Goal: Task Accomplishment & Management: Manage account settings

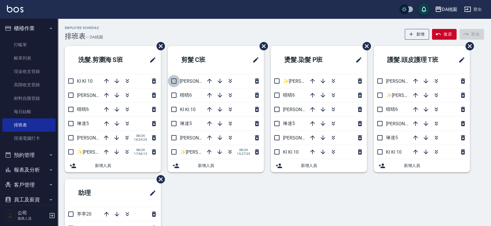
click at [172, 84] on input "checkbox" at bounding box center [174, 81] width 12 height 12
click at [178, 79] on input "checkbox" at bounding box center [174, 81] width 12 height 12
checkbox input "false"
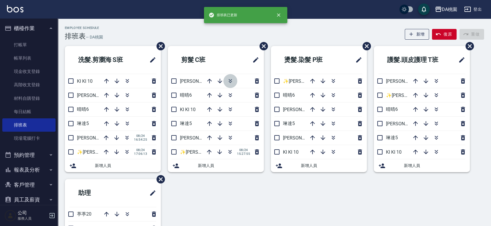
click at [232, 81] on icon "button" at bounding box center [230, 80] width 7 height 7
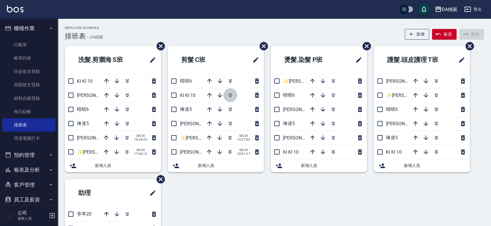
click at [230, 94] on icon "button" at bounding box center [229, 94] width 3 height 2
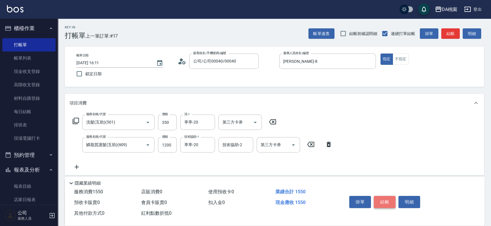
click at [381, 200] on button "結帳" at bounding box center [385, 202] width 22 height 12
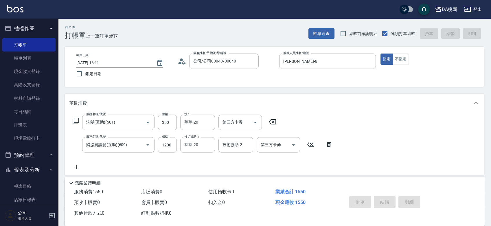
type input "[DATE] 18:22"
type input "0"
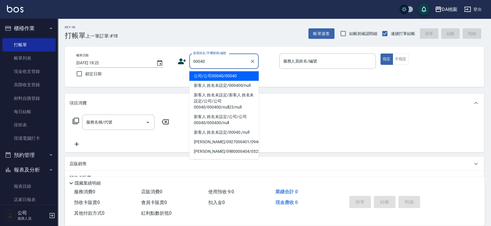
type input "公司/公司00040/00040"
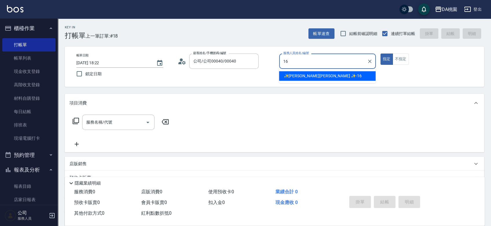
type input "✨[PERSON_NAME][PERSON_NAME] ✨-16"
type button "true"
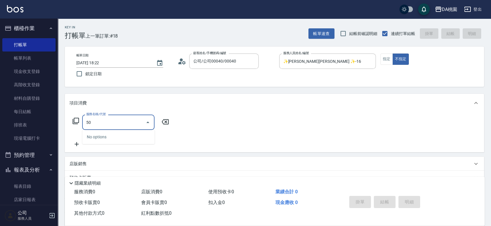
type input "501"
type input "20"
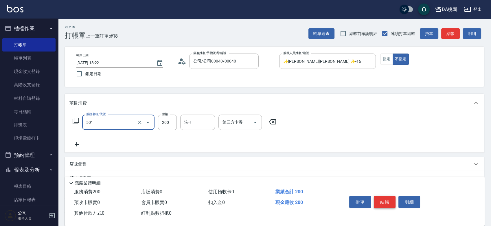
type input "洗髮(互助)(501)"
type input "0"
type input "25"
type input "20"
type input "250"
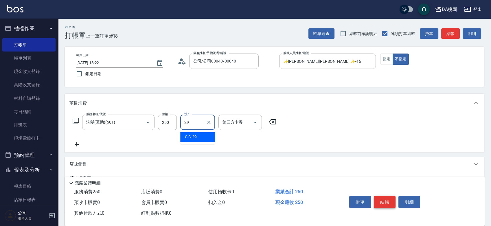
type input "C C-29"
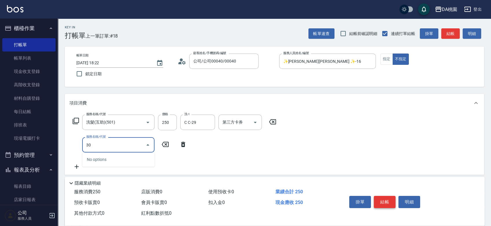
type input "303"
type input "50"
type input "A級剪髮(303)"
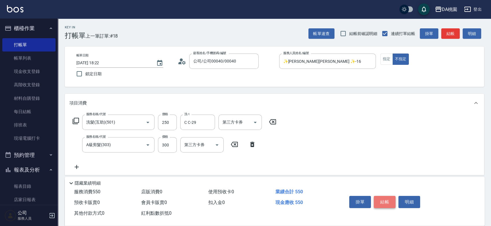
click at [381, 200] on button "結帳" at bounding box center [385, 202] width 22 height 12
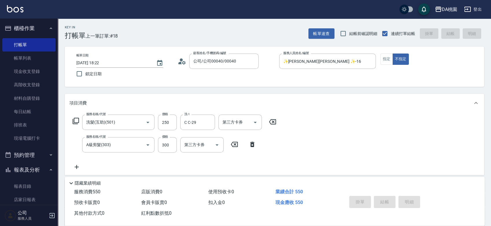
type input "2025/08/24 18:23"
type input "0"
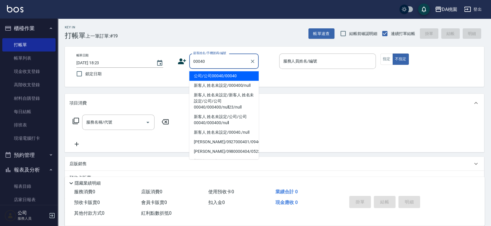
type input "公司/公司00040/00040"
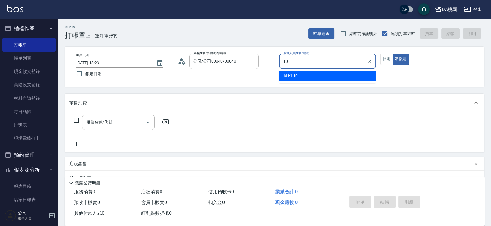
type input "KI KI -10"
type button "false"
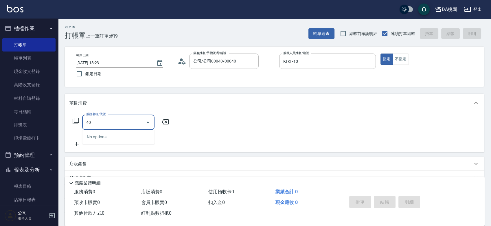
type input "400"
type input "150"
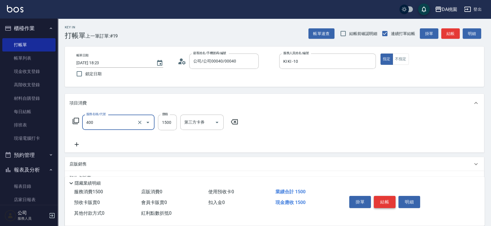
type input "染髮(400)"
type input "0"
type input "180"
type input "10"
type input "1800"
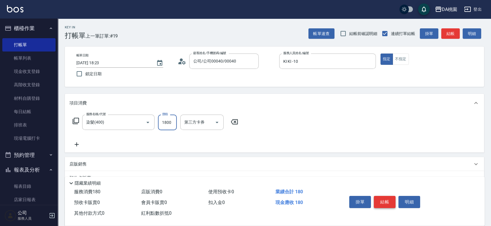
type input "180"
type input "1800"
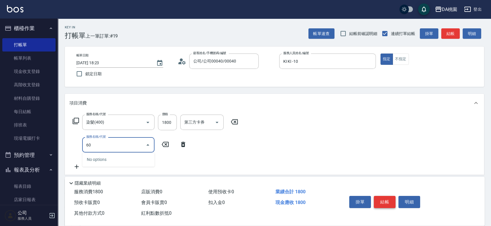
type input "600"
type input "220"
type input "基礎護髮(600)"
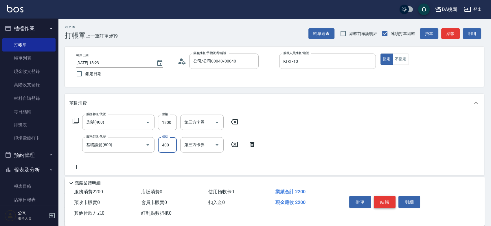
type input "3"
type input "180"
type input "300"
type input "210"
type input "300"
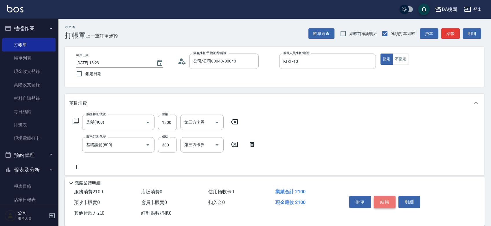
click at [381, 200] on button "結帳" at bounding box center [385, 202] width 22 height 12
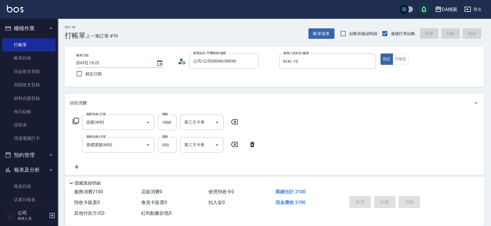
type input "0"
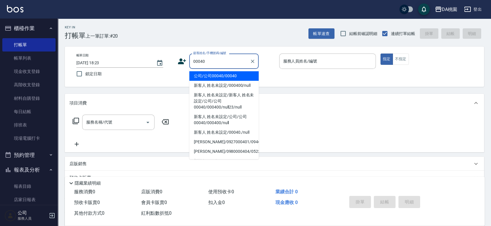
type input "公司/公司00040/00040"
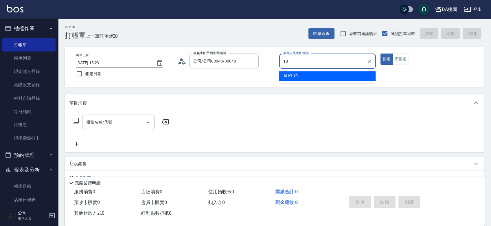
type input "KI KI -10"
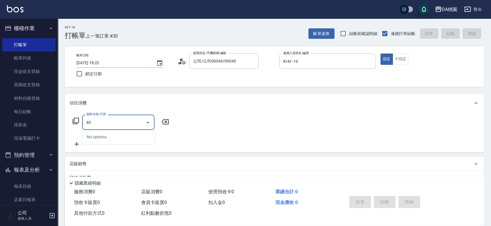
type input "401"
type input "150"
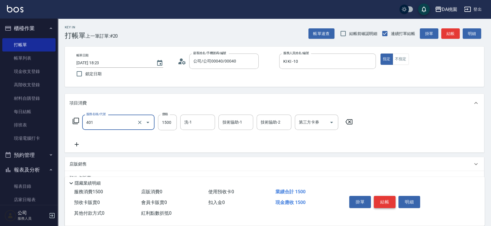
type input "染髮(互助)(401)"
type input "1"
type input "0"
type input "120"
type input "10"
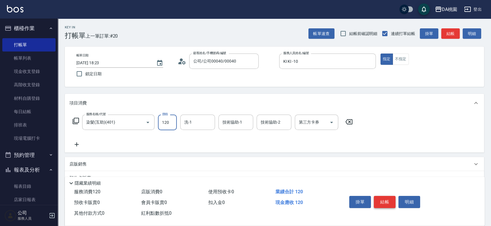
type input "1200"
type input "120"
type input "1200"
type input "cherry-25"
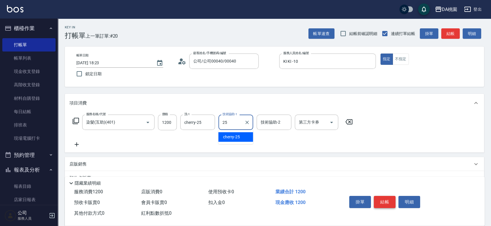
type input "cherry-25"
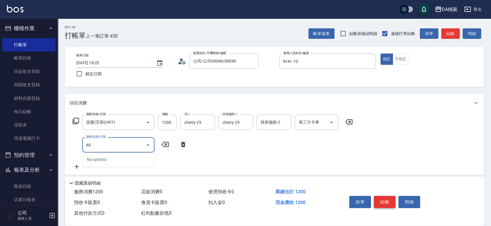
type input "601"
type input "160"
type input "基礎護髮(互助)(601)"
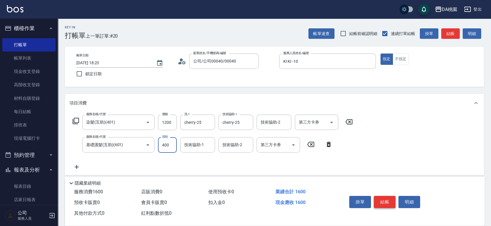
type input "3"
type input "120"
type input "300"
type input "150"
type input "300"
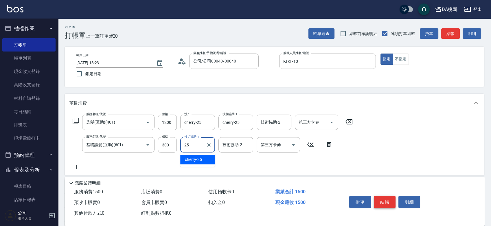
type input "cherry-25"
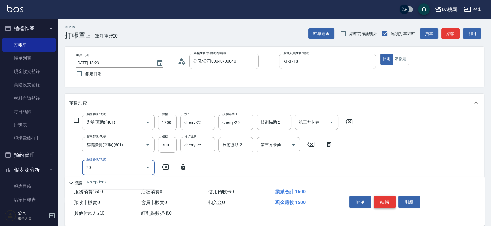
type input "201"
type input "300"
type input "離子燙-互助(201)"
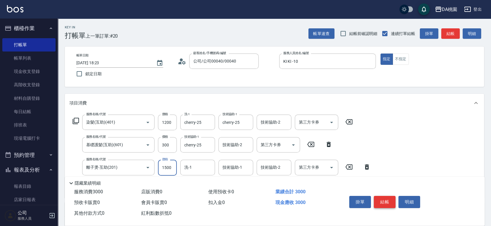
type input "1"
type input "150"
type input "180"
type input "160"
type input "1800"
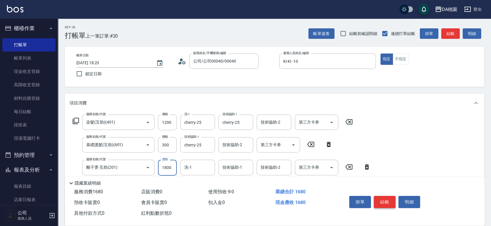
type input "330"
type input "1800"
type input "cherry-25"
click at [387, 199] on button "結帳" at bounding box center [385, 202] width 22 height 12
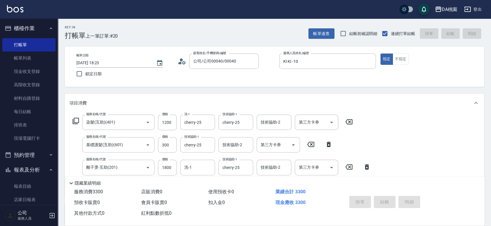
type input "2025/08/24 18:24"
type input "0"
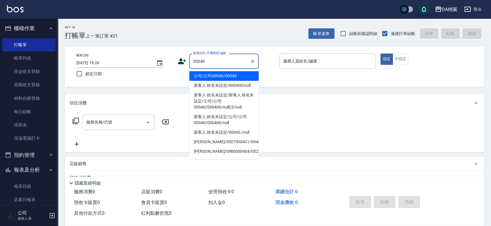
type input "公司/公司00040/00040"
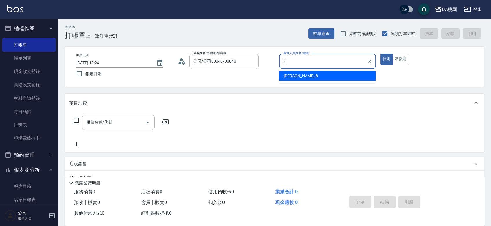
type input "桑妮-8"
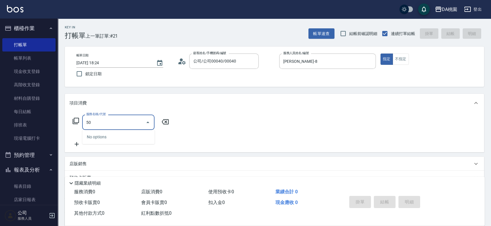
type input "501"
type input "20"
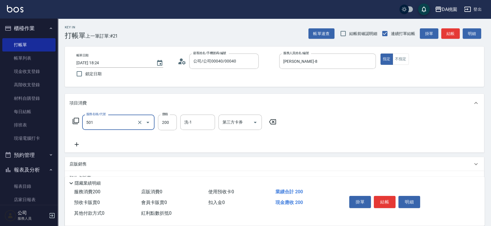
type input "洗髮(互助)(501)"
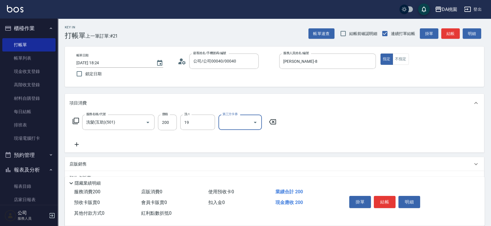
type input "可可-19"
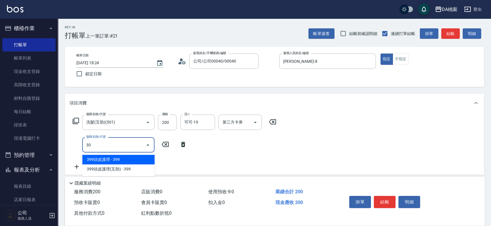
type input "303"
type input "50"
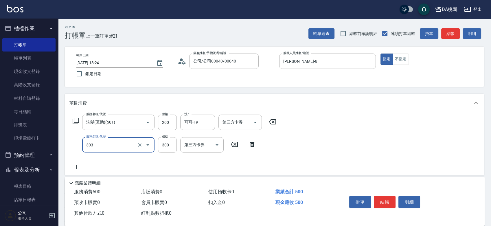
type input "A級剪髮(303)"
click at [392, 199] on button "結帳" at bounding box center [385, 202] width 22 height 12
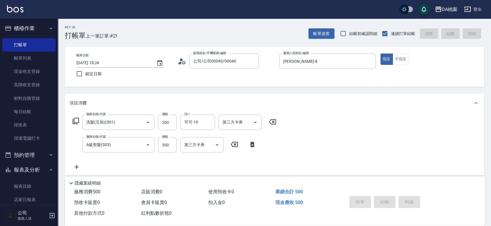
type input "0"
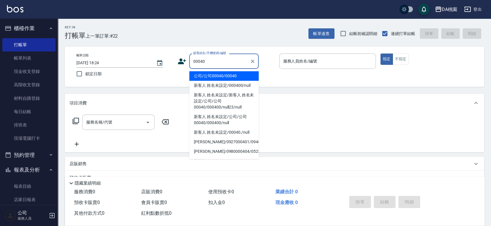
type input "公司/公司00040/00040"
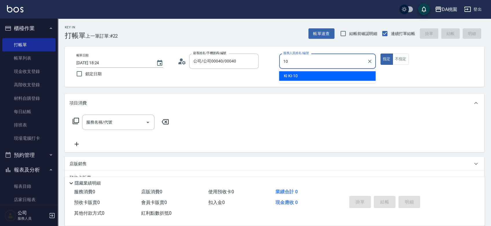
type input "KI KI -10"
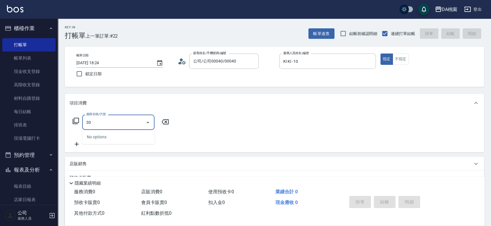
type input "303"
type input "30"
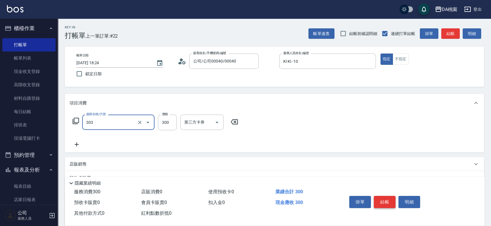
type input "A級剪髮(303)"
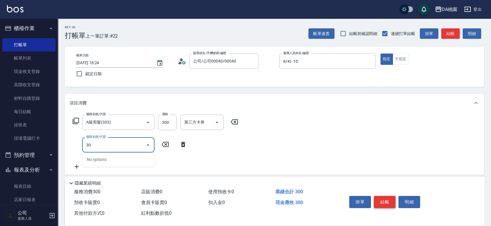
type input "303"
type input "60"
type input "A級剪髮(303)"
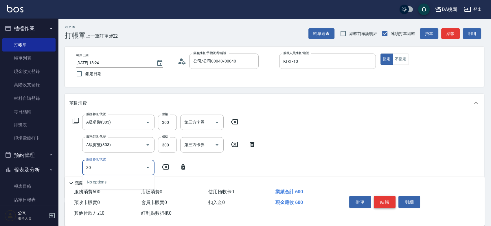
type input "303"
type input "90"
type input "A級剪髮(303)"
type input "4"
type input "60"
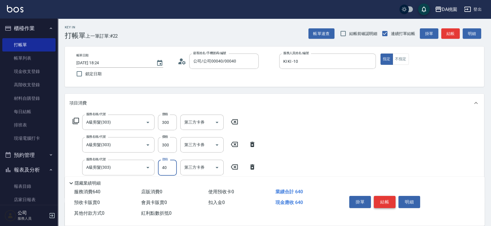
type input "400"
type input "100"
type input "400"
click at [392, 199] on button "結帳" at bounding box center [385, 202] width 22 height 12
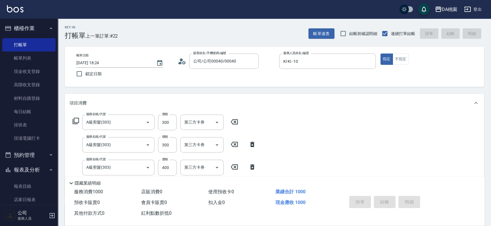
type input "0"
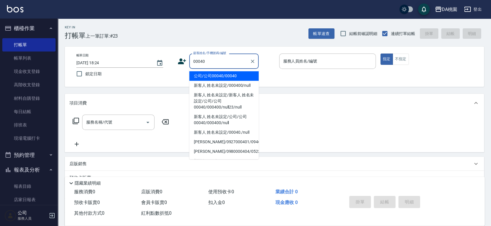
type input "公司/公司00040/00040"
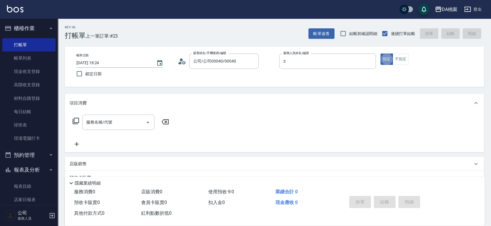
type input "愛莉絲-3"
click at [76, 120] on icon at bounding box center [75, 120] width 7 height 7
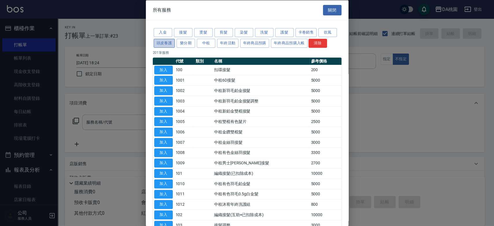
click at [171, 42] on button "頭皮養護" at bounding box center [164, 42] width 21 height 9
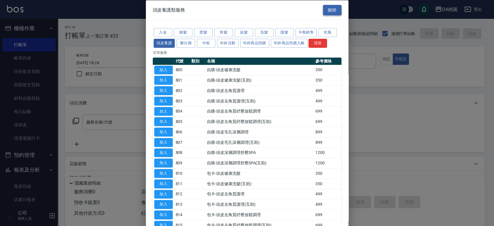
click at [327, 5] on button "關閉" at bounding box center [332, 10] width 19 height 11
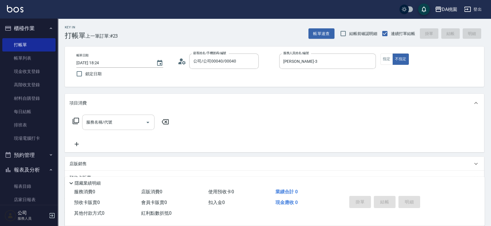
click at [115, 121] on input "服務名稱/代號" at bounding box center [114, 122] width 58 height 10
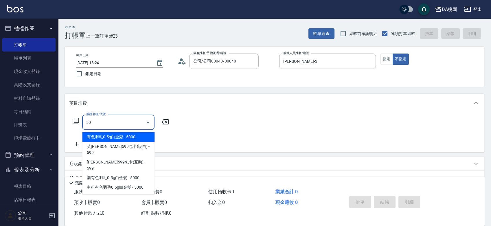
type input "501"
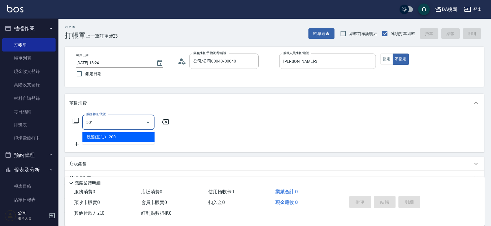
type input "20"
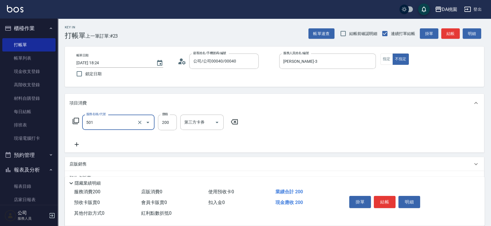
type input "洗髮(互助)(501)"
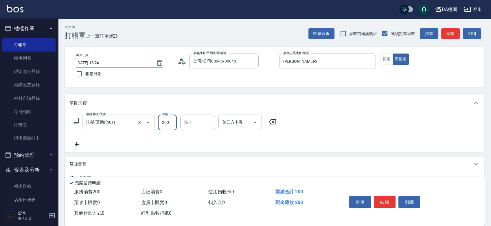
type input "4"
type input "0"
type input "40"
type input "400"
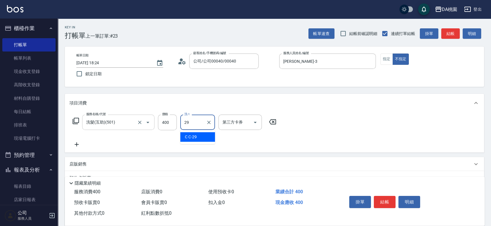
type input "C C-29"
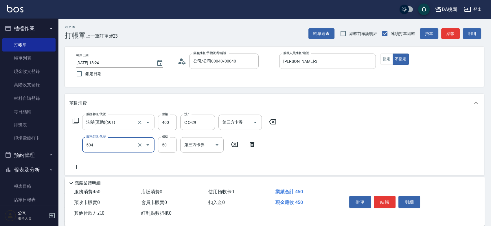
type input "潤絲(互助)(504)"
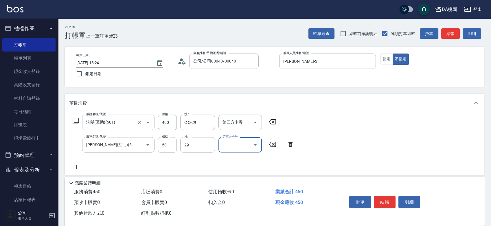
type input "C C-29"
click at [385, 198] on button "結帳" at bounding box center [385, 202] width 22 height 12
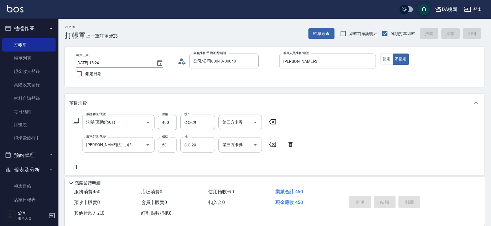
type input "2025/08/24 18:26"
type input "0"
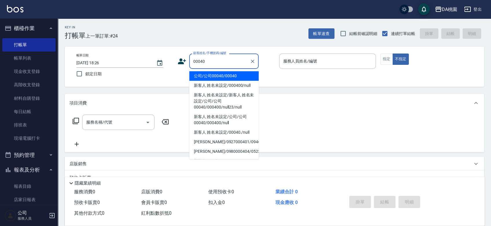
type input "公司/公司00040/00040"
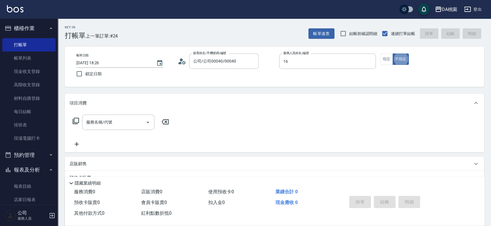
type input "✨GARY蓋瑞 ✨-16"
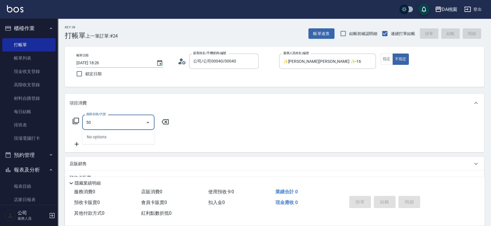
type input "501"
type input "20"
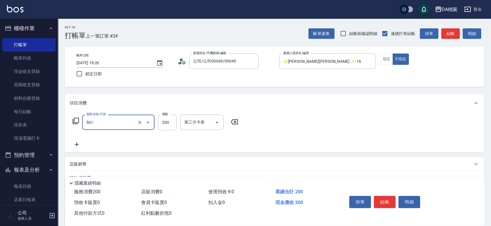
type input "洗髮(互助)(501)"
type input "0"
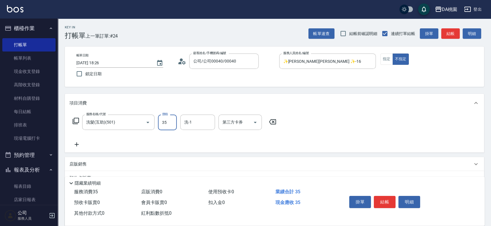
type input "350"
type input "30"
type input "350"
type input "葶葶-20"
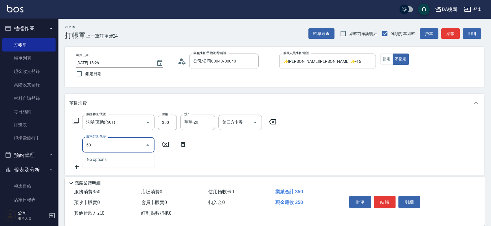
type input "504"
type input "40"
type input "潤絲(互助)(504)"
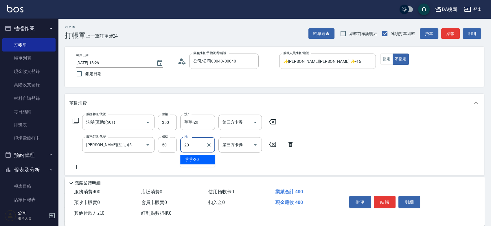
type input "葶葶-20"
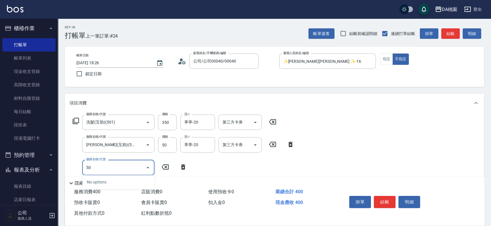
type input "508"
type input "70"
type input "精油舒壓洗髮(508)"
click at [389, 199] on button "結帳" at bounding box center [385, 202] width 22 height 12
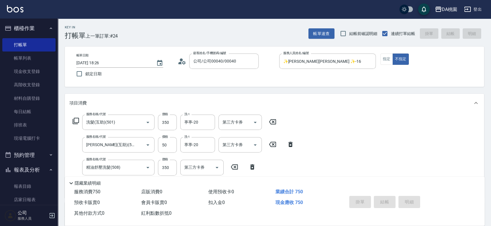
type input "0"
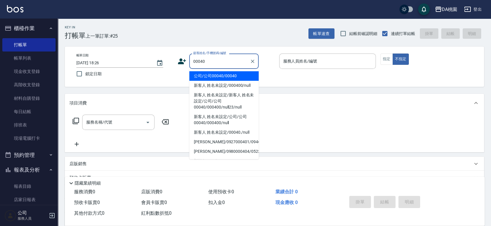
type input "公司/公司00040/00040"
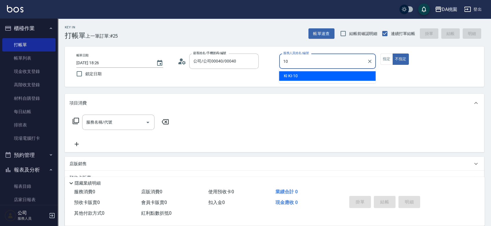
type input "KI KI -10"
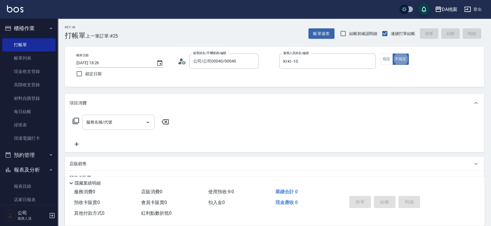
click at [120, 126] on input "服務名稱/代號" at bounding box center [114, 122] width 58 height 10
type input "501"
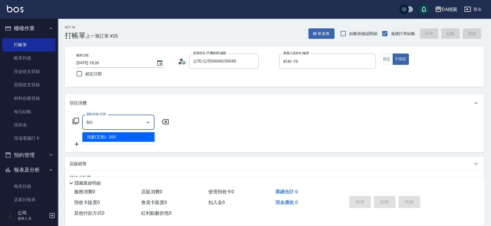
type input "20"
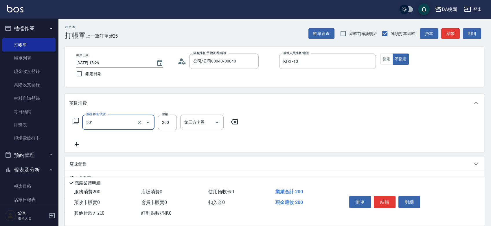
type input "洗髮(互助)(501)"
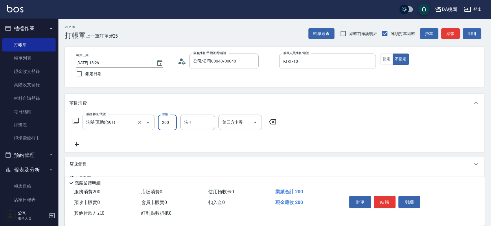
type input "2"
type input "0"
type input "25"
type input "20"
type input "250"
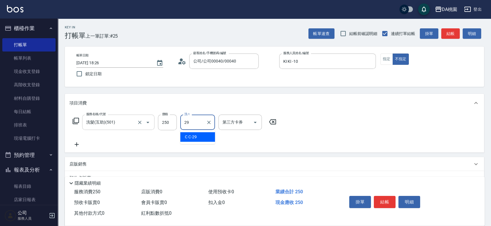
type input "C C-29"
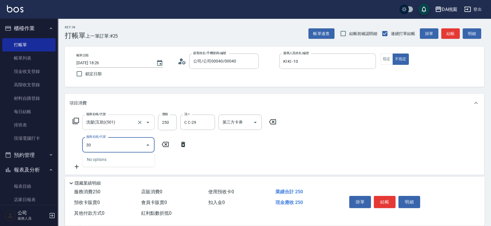
type input "303"
type input "50"
type input "A級剪髮(303)"
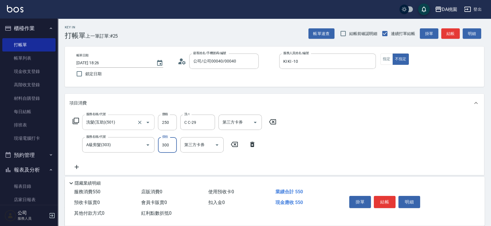
type input "20"
type input "350"
type input "60"
type input "350"
click at [384, 196] on button "結帳" at bounding box center [385, 202] width 22 height 12
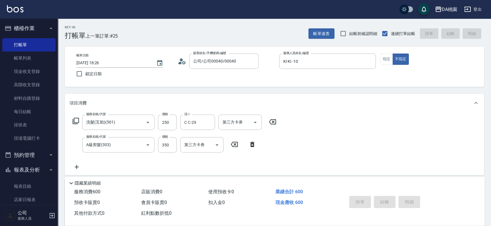
type input "2025/08/24 18:27"
type input "0"
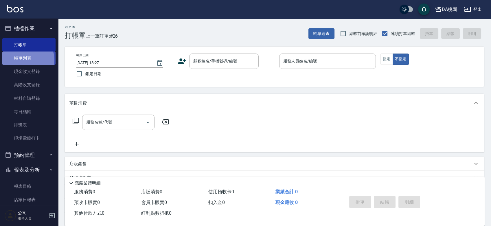
click at [21, 60] on link "帳單列表" at bounding box center [28, 57] width 53 height 13
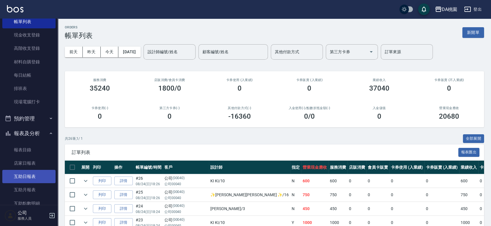
scroll to position [96, 0]
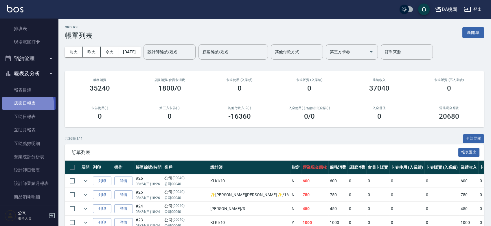
click at [9, 106] on link "店家日報表" at bounding box center [28, 103] width 53 height 13
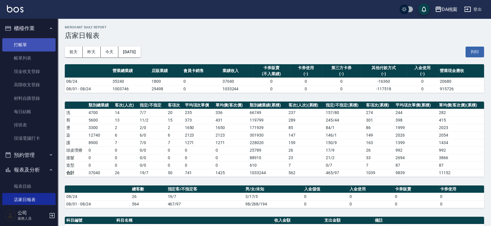
click at [31, 46] on link "打帳單" at bounding box center [28, 44] width 53 height 13
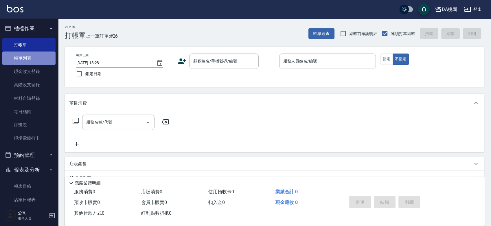
click at [29, 56] on link "帳單列表" at bounding box center [28, 57] width 53 height 13
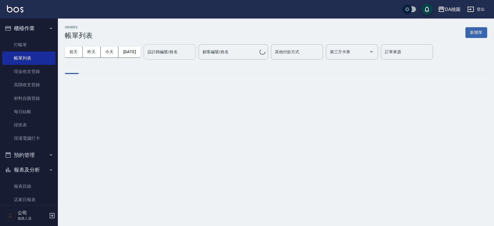
click at [172, 55] on input "設計師編號/姓名" at bounding box center [169, 52] width 47 height 10
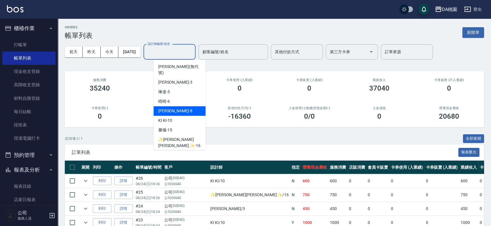
click at [182, 106] on div "桑妮 -8" at bounding box center [180, 111] width 52 height 10
type input "桑妮-8"
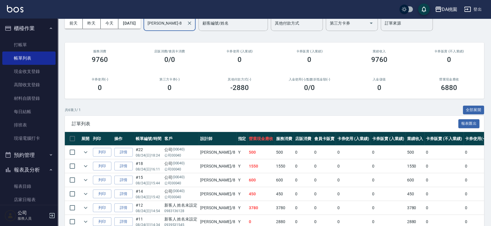
scroll to position [58, 0]
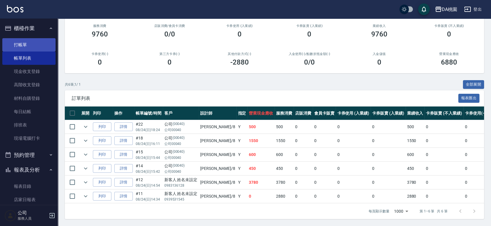
click at [35, 47] on link "打帳單" at bounding box center [28, 44] width 53 height 13
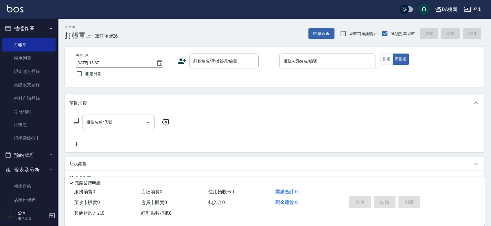
click at [270, 67] on div "顧客姓名/手機號碼/編號 顧客姓名/手機號碼/編號" at bounding box center [226, 60] width 97 height 15
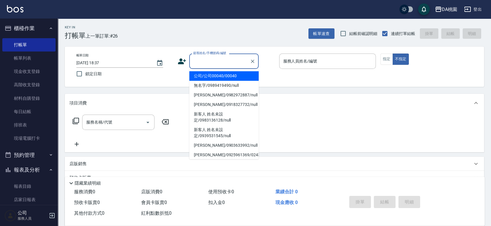
click at [222, 63] on input "顧客姓名/手機號碼/編號" at bounding box center [220, 61] width 56 height 10
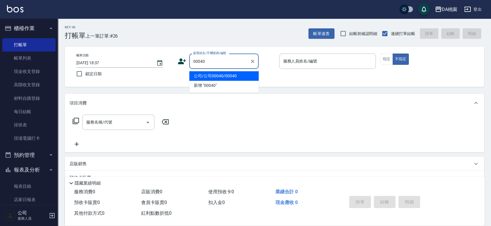
type input "公司/公司00040/00040"
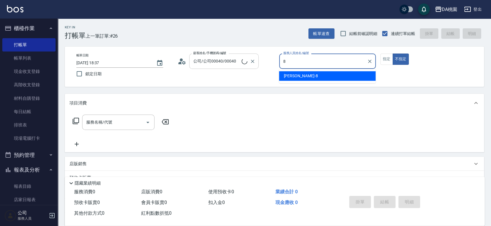
type input "8"
type button "false"
type input "桑妮-8"
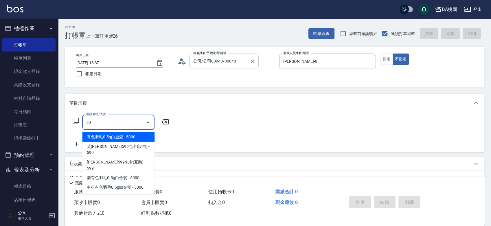
type input "501"
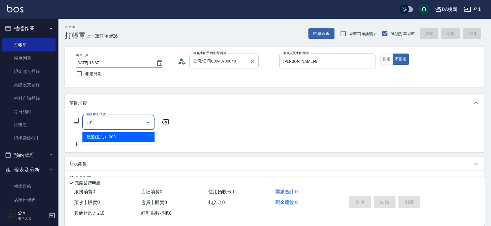
type input "20"
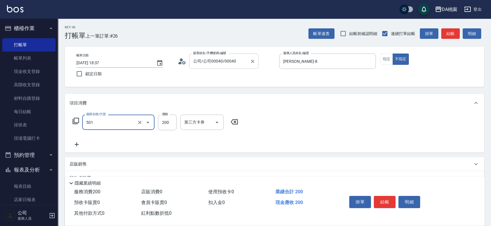
type input "洗髮(互助)(501)"
type input "0"
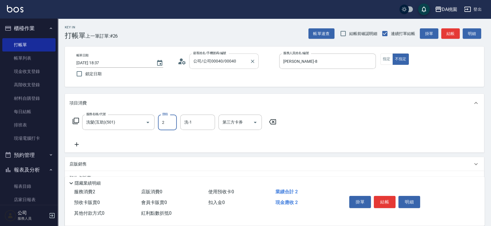
type input "25"
type input "20"
type input "250"
type input "可可-19"
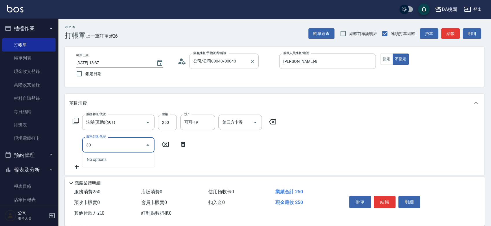
type input "303"
type input "50"
type input "A級剪髮(303)"
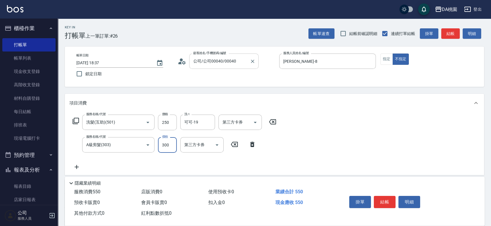
type input "3"
type input "20"
click at [385, 196] on button "結帳" at bounding box center [385, 202] width 22 height 12
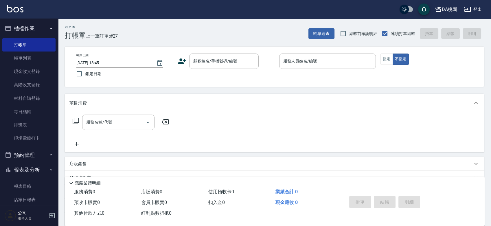
click at [274, 80] on div "帳單日期 2025/08/24 18:45 鎖定日期 顧客姓名/手機號碼/編號 顧客姓名/手機號碼/編號 服務人員姓名/編號 服務人員姓名/編號 指定 不指定" at bounding box center [274, 67] width 419 height 40
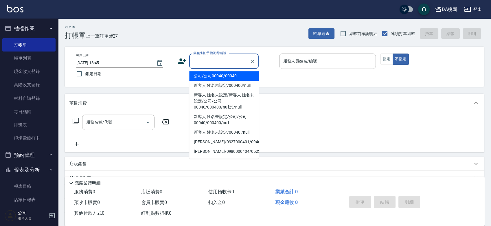
click at [206, 61] on input "顧客姓名/手機號碼/編號" at bounding box center [220, 61] width 56 height 10
click at [34, 59] on link "帳單列表" at bounding box center [28, 57] width 53 height 13
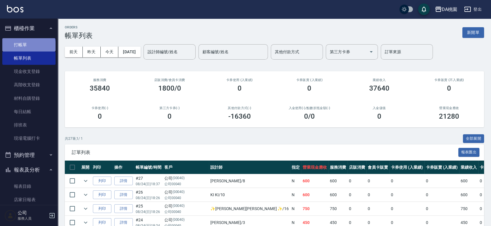
click at [28, 46] on link "打帳單" at bounding box center [28, 44] width 53 height 13
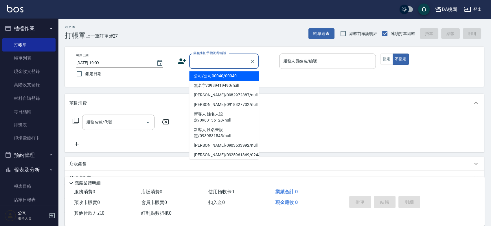
click at [209, 60] on input "顧客姓名/手機號碼/編號" at bounding box center [220, 61] width 56 height 10
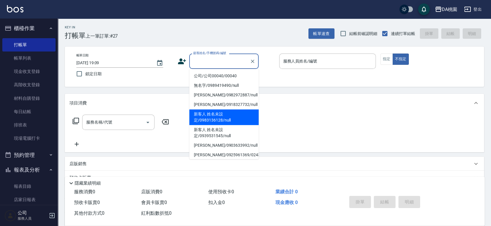
click at [268, 90] on div "Key In 打帳單 上一筆訂單:#27 帳單速查 結帳前確認明細 連續打單結帳 掛單 結帳 明細 帳單日期 2025/08/24 19:09 鎖定日期 顧客…" at bounding box center [274, 164] width 433 height 290
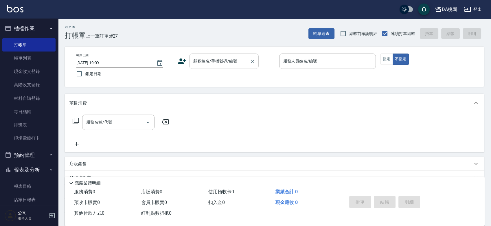
click at [210, 62] on input "顧客姓名/手機號碼/編號" at bounding box center [220, 61] width 56 height 10
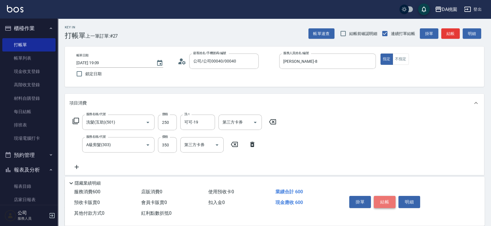
click at [386, 198] on button "結帳" at bounding box center [385, 202] width 22 height 12
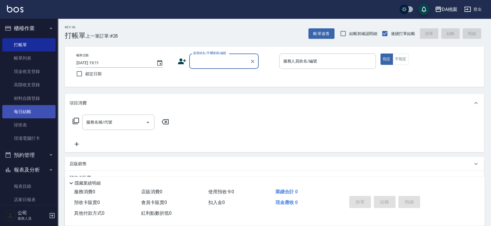
click at [28, 108] on link "每日結帳" at bounding box center [28, 111] width 53 height 13
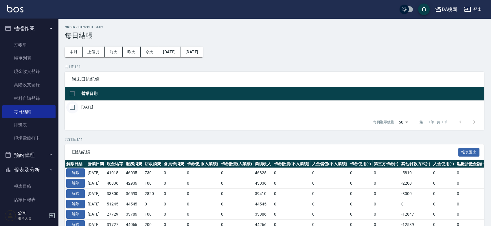
click at [73, 110] on input "checkbox" at bounding box center [72, 107] width 12 height 12
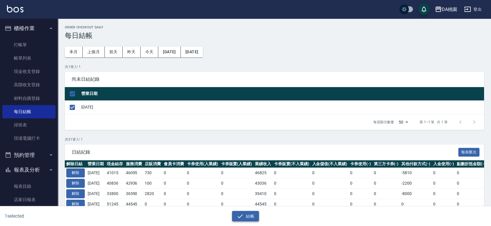
click at [241, 217] on icon "button" at bounding box center [240, 216] width 7 height 7
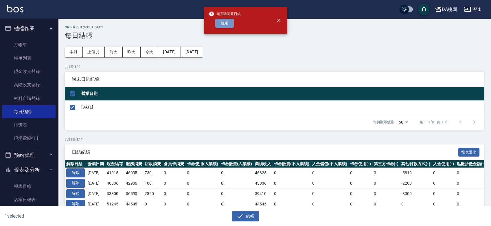
click at [226, 25] on button "確定" at bounding box center [224, 23] width 19 height 9
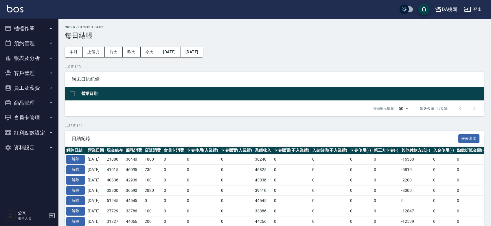
click at [38, 58] on button "報表及分析" at bounding box center [28, 58] width 53 height 15
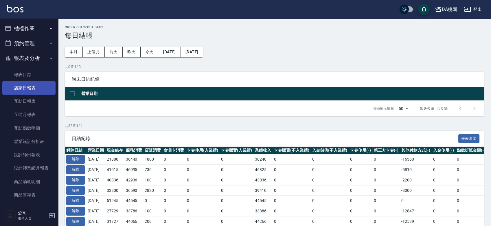
click at [34, 86] on link "店家日報表" at bounding box center [28, 87] width 53 height 13
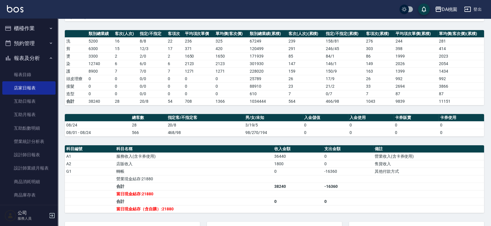
scroll to position [147, 0]
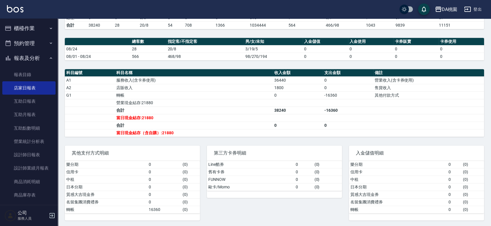
click at [43, 27] on button "櫃檯作業" at bounding box center [28, 28] width 53 height 15
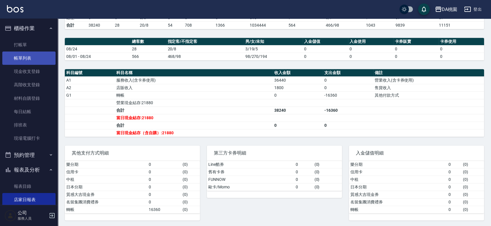
click at [29, 56] on link "帳單列表" at bounding box center [28, 57] width 53 height 13
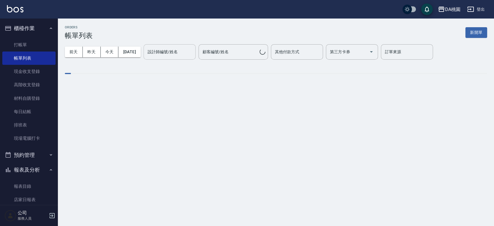
click at [168, 49] on div "設計師編號/姓名 設計師編號/姓名" at bounding box center [169, 51] width 52 height 15
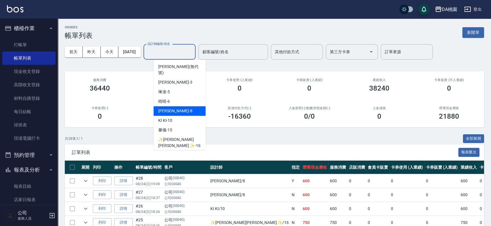
click at [174, 106] on div "[PERSON_NAME] -8" at bounding box center [180, 111] width 52 height 10
type input "[PERSON_NAME]-8"
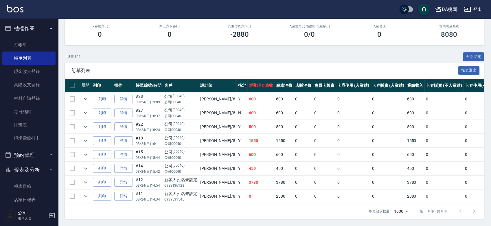
scroll to position [86, 0]
click at [85, 179] on icon "expand row" at bounding box center [85, 182] width 7 height 7
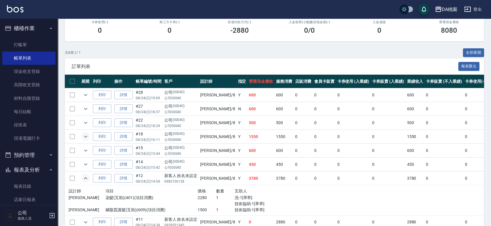
click at [86, 135] on icon "expand row" at bounding box center [85, 136] width 7 height 7
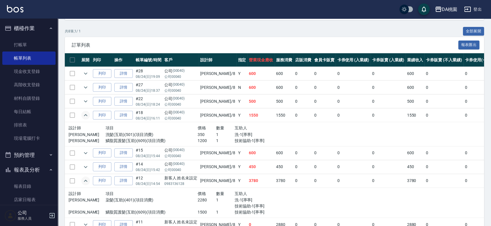
scroll to position [118, 0]
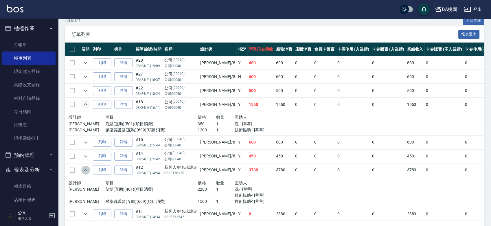
click at [83, 170] on icon "expand row" at bounding box center [85, 170] width 7 height 7
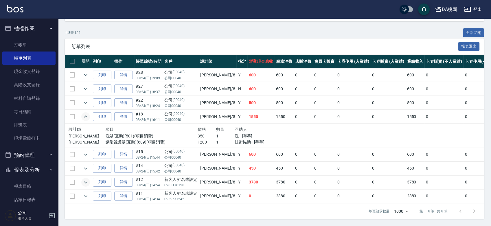
scroll to position [110, 0]
click at [86, 179] on icon "expand row" at bounding box center [85, 182] width 7 height 7
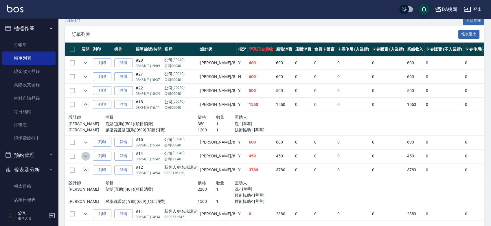
click at [88, 156] on icon "expand row" at bounding box center [85, 156] width 7 height 7
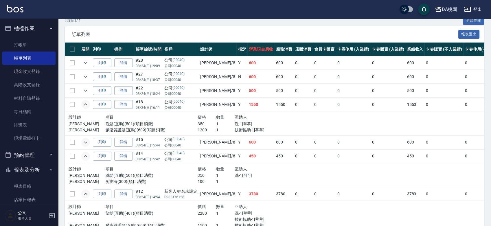
click at [86, 142] on icon "expand row" at bounding box center [85, 142] width 3 height 2
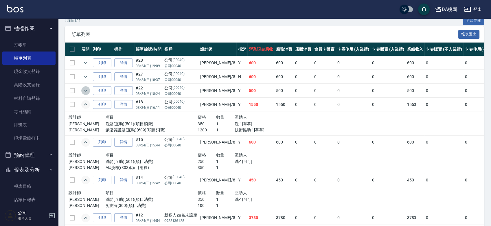
click at [87, 90] on icon "expand row" at bounding box center [85, 91] width 3 height 2
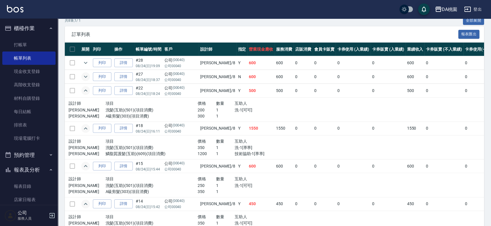
click at [83, 75] on icon "expand row" at bounding box center [85, 76] width 7 height 7
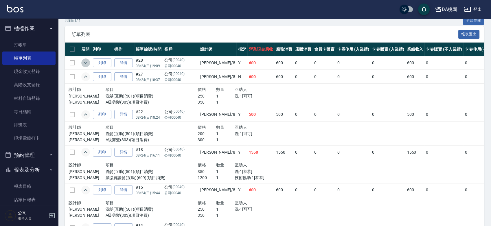
click at [86, 62] on icon "expand row" at bounding box center [85, 62] width 7 height 7
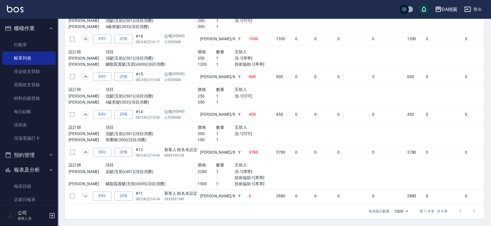
scroll to position [259, 0]
click at [87, 193] on icon "expand row" at bounding box center [85, 196] width 7 height 7
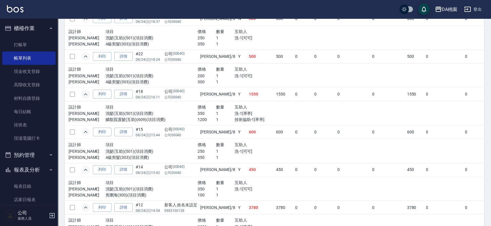
scroll to position [160, 0]
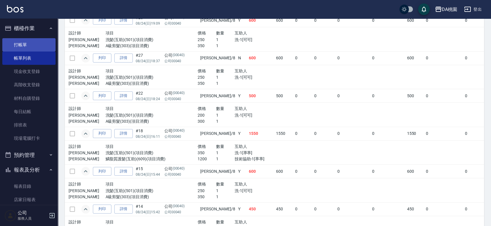
click at [21, 46] on link "打帳單" at bounding box center [28, 44] width 53 height 13
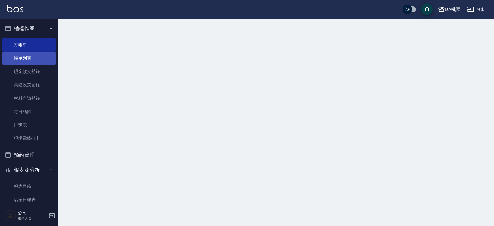
click at [22, 57] on link "帳單列表" at bounding box center [28, 57] width 53 height 13
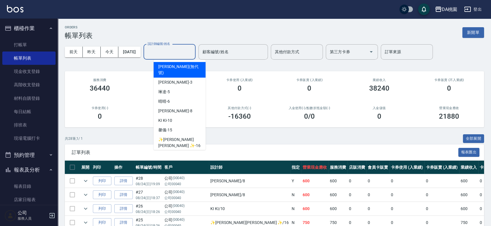
click at [174, 52] on input "設計師編號/姓名" at bounding box center [169, 52] width 47 height 10
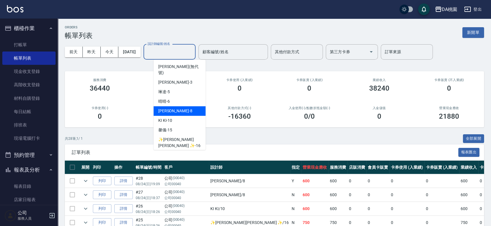
click at [178, 106] on div "桑妮 -8" at bounding box center [180, 111] width 52 height 10
type input "桑妮-8"
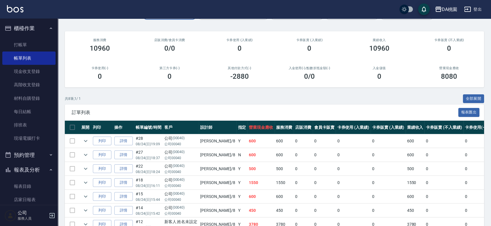
scroll to position [86, 0]
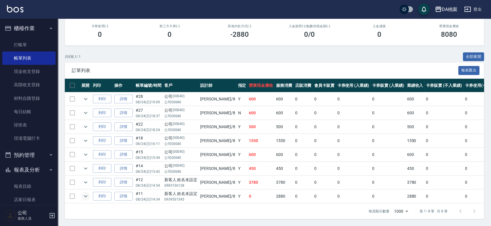
click at [86, 193] on icon "expand row" at bounding box center [85, 196] width 7 height 7
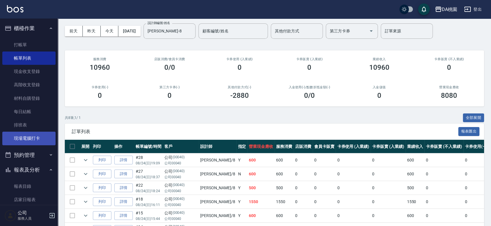
scroll to position [19, 0]
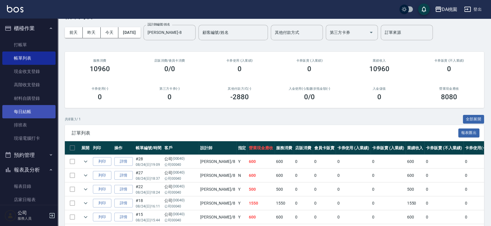
click at [29, 116] on link "每日結帳" at bounding box center [28, 111] width 53 height 13
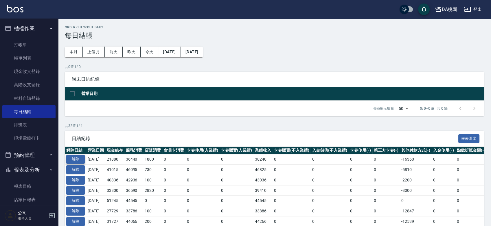
click at [83, 159] on button "解除" at bounding box center [75, 159] width 19 height 9
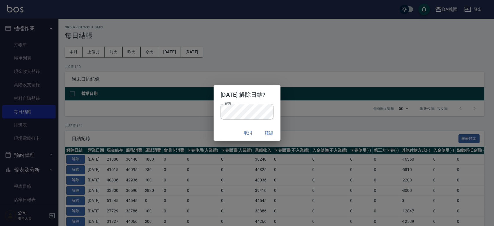
click at [226, 132] on div "取消 確認" at bounding box center [246, 132] width 67 height 15
click at [271, 134] on button "確認" at bounding box center [268, 133] width 19 height 11
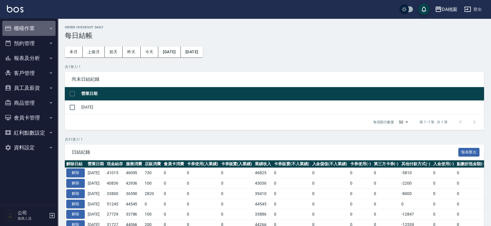
click at [32, 25] on button "櫃檯作業" at bounding box center [28, 28] width 53 height 15
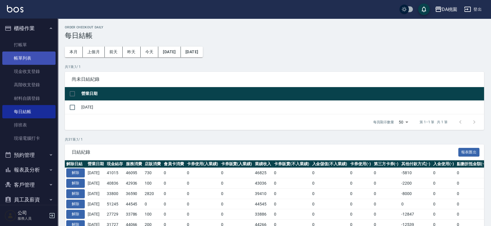
click at [29, 58] on link "帳單列表" at bounding box center [28, 57] width 53 height 13
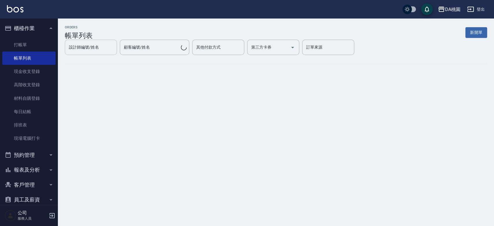
click at [117, 52] on div "設計師編號/姓名 設計師編號/姓名" at bounding box center [91, 47] width 52 height 15
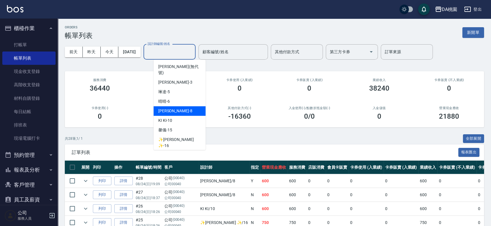
click at [181, 107] on div "[PERSON_NAME] -8" at bounding box center [180, 111] width 52 height 10
type input "[PERSON_NAME]-8"
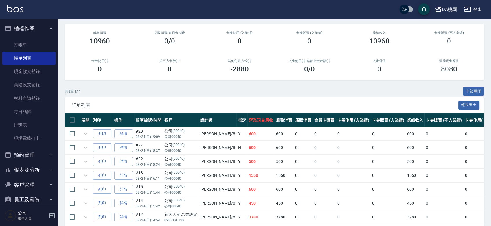
scroll to position [86, 0]
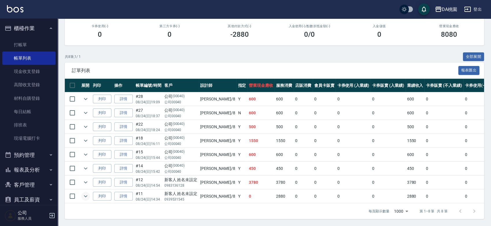
click at [87, 193] on icon "expand row" at bounding box center [85, 196] width 7 height 7
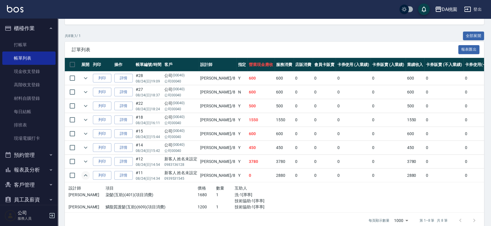
scroll to position [116, 0]
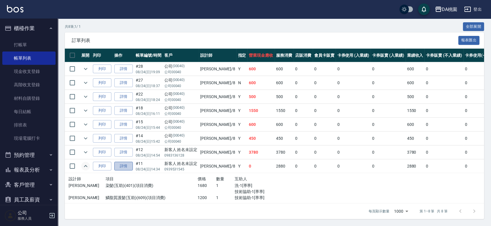
click at [123, 162] on link "詳情" at bounding box center [123, 166] width 19 height 9
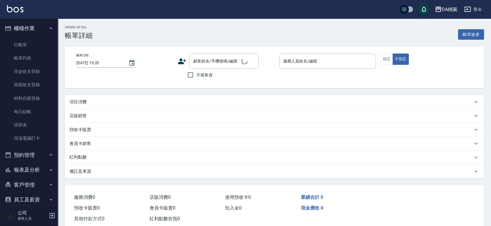
type input "2025/08/24 14:34"
type input "桑妮-8"
type input "280"
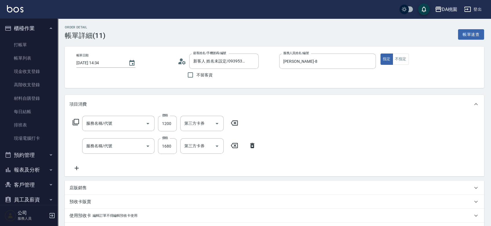
type input "新客人 姓名未設定/0939531545/null"
type input "鱗脂質護髮(互助)(609)"
type input "染髮(互助)(401)"
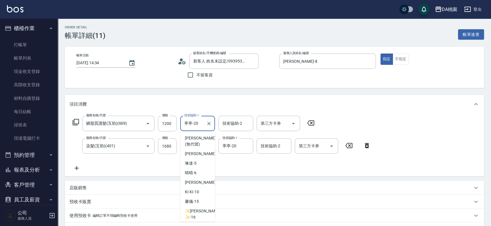
click at [202, 124] on input "葶葶-20" at bounding box center [193, 123] width 21 height 10
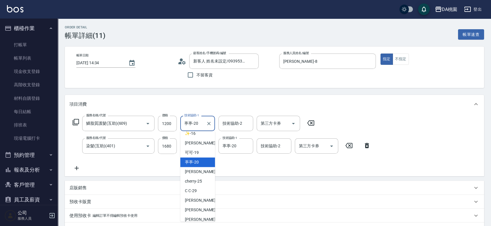
scroll to position [93, 0]
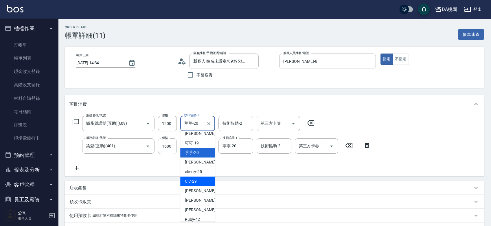
click at [200, 181] on div "C C -29" at bounding box center [197, 181] width 35 height 10
type input "C C-29"
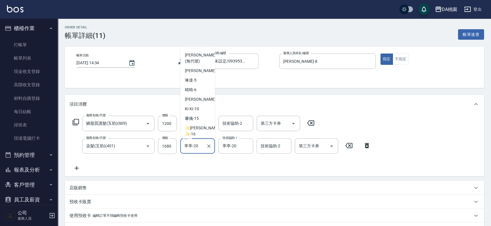
click at [201, 147] on input "葶葶-20" at bounding box center [193, 146] width 21 height 10
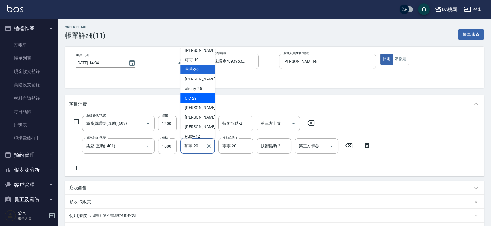
click at [200, 95] on div "C C -29" at bounding box center [197, 98] width 35 height 10
type input "C C-29"
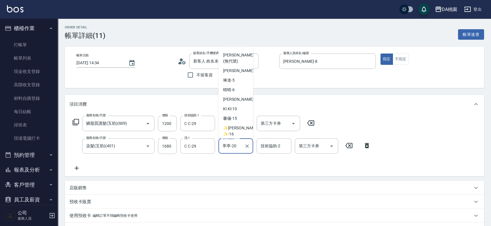
click at [234, 145] on input "葶葶-20" at bounding box center [231, 146] width 21 height 10
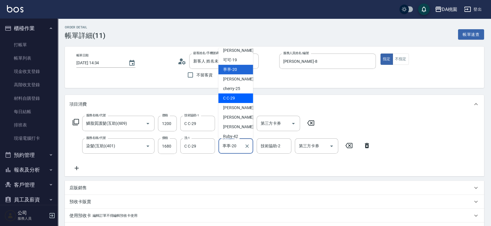
click at [233, 99] on span "C C -29" at bounding box center [229, 98] width 12 height 6
type input "C C-29"
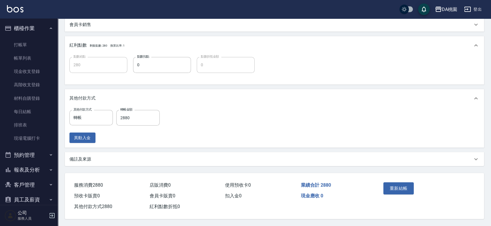
scroll to position [206, 0]
click at [393, 186] on button "重新結帳" at bounding box center [398, 188] width 31 height 12
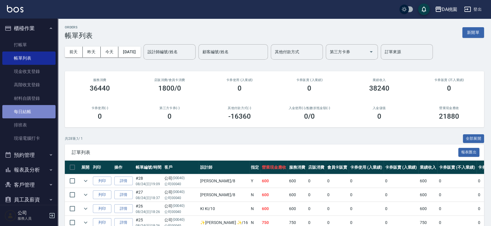
click at [37, 110] on link "每日結帳" at bounding box center [28, 111] width 53 height 13
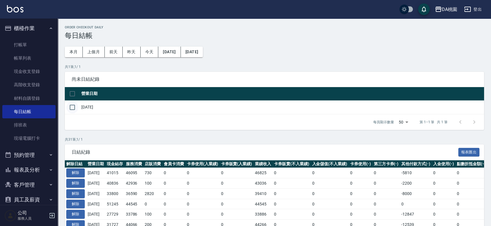
click at [74, 106] on input "checkbox" at bounding box center [72, 107] width 12 height 12
checkbox input "true"
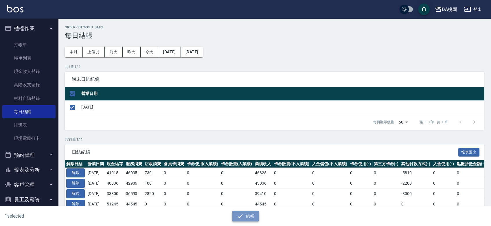
click at [253, 217] on button "結帳" at bounding box center [245, 216] width 27 height 11
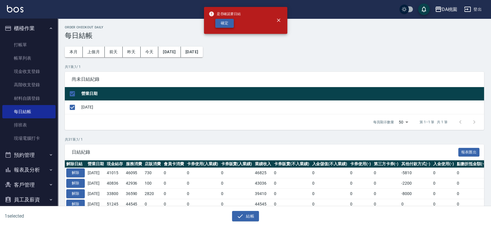
click at [229, 23] on button "確定" at bounding box center [224, 23] width 19 height 9
checkbox input "false"
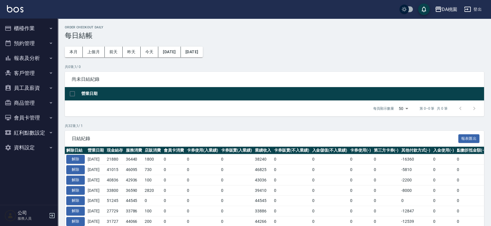
click at [20, 25] on button "櫃檯作業" at bounding box center [28, 28] width 53 height 15
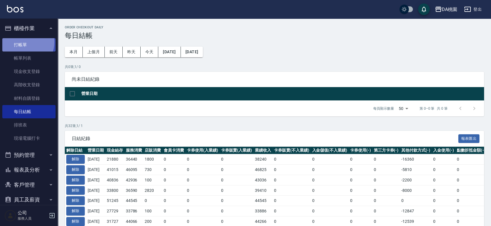
click at [24, 42] on link "打帳單" at bounding box center [28, 44] width 53 height 13
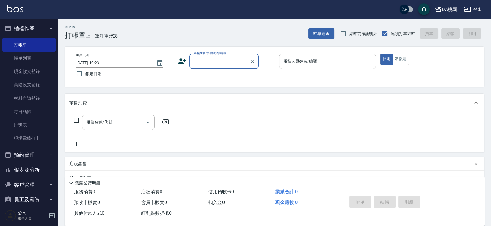
click at [274, 73] on div "帳單日期 [DATE] 19:23 鎖定日期 顧客姓名/手機號碼/編號 顧客姓名/手機號碼/編號 服務人員姓名/編號 服務人員姓名/編號 指定 不指定" at bounding box center [274, 66] width 405 height 26
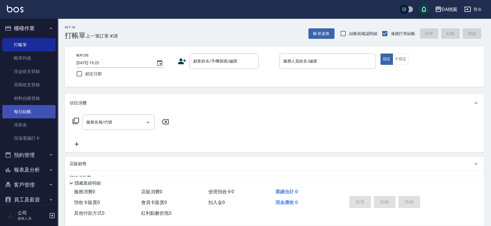
click at [32, 109] on link "每日結帳" at bounding box center [28, 111] width 53 height 13
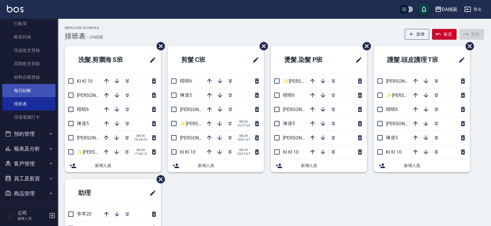
scroll to position [32, 0]
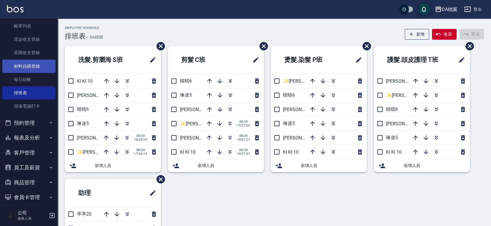
click at [29, 70] on link "材料自購登錄" at bounding box center [28, 66] width 53 height 13
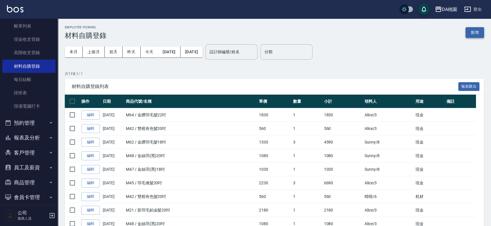
click at [476, 33] on button "新增" at bounding box center [474, 32] width 19 height 11
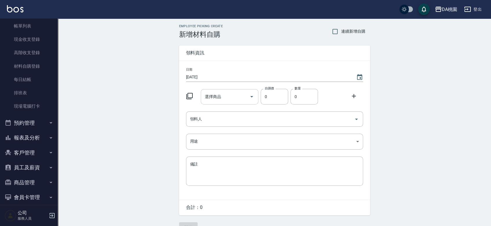
click at [223, 98] on input "選擇商品" at bounding box center [225, 97] width 44 height 10
type input "v"
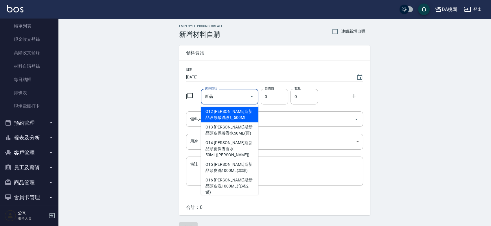
click at [223, 131] on li "O13 [PERSON_NAME]斯新品頭皮保養香水50ML(藍)" at bounding box center [230, 130] width 58 height 16
type input "[PERSON_NAME]斯新品頭皮保養香水50ML(藍)"
type input "220"
type input "1"
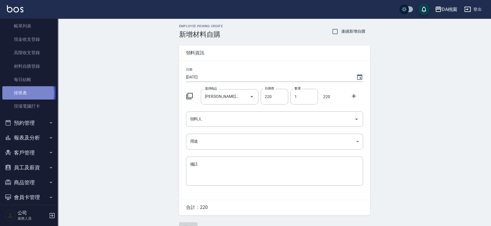
click at [27, 93] on link "排班表" at bounding box center [28, 92] width 53 height 13
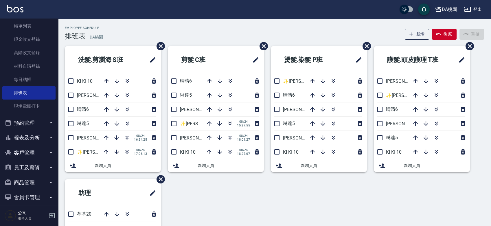
click at [233, 29] on div "Employee Schedule 排班表 — DA桃園 新增 復原 重做" at bounding box center [274, 33] width 419 height 14
click at [20, 138] on button "報表及分析" at bounding box center [28, 137] width 53 height 15
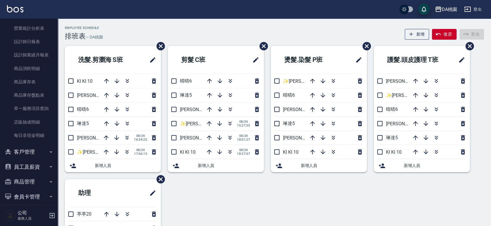
scroll to position [128, 0]
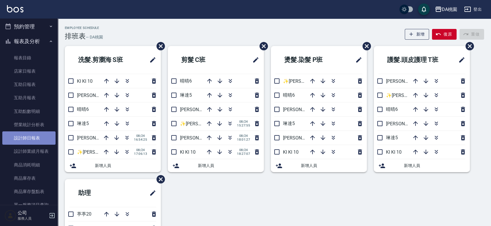
click at [30, 136] on link "設計師日報表" at bounding box center [28, 137] width 53 height 13
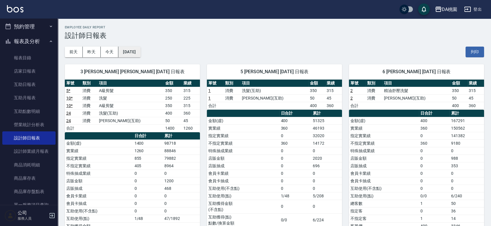
click at [140, 53] on button "[DATE]" at bounding box center [129, 52] width 22 height 11
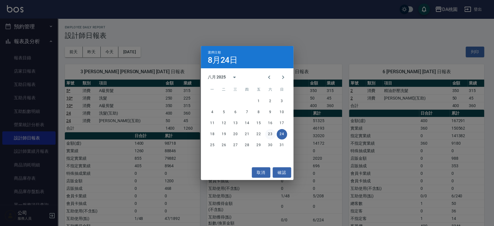
click at [266, 135] on button "23" at bounding box center [270, 134] width 10 height 10
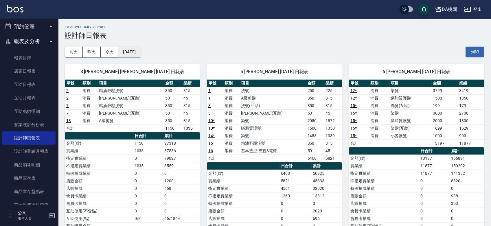
click at [140, 49] on button "[DATE]" at bounding box center [129, 52] width 22 height 11
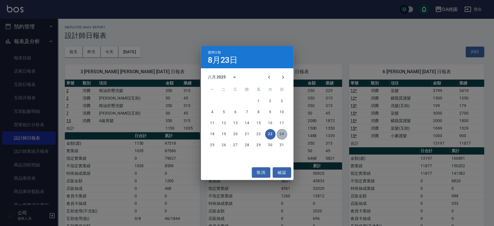
click at [282, 132] on button "24" at bounding box center [281, 134] width 10 height 10
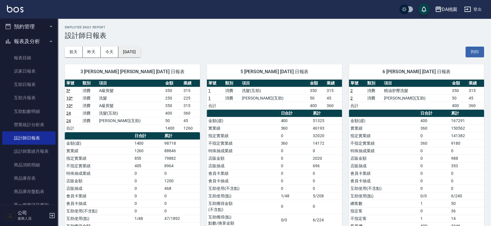
click at [140, 53] on button "[DATE]" at bounding box center [129, 52] width 22 height 11
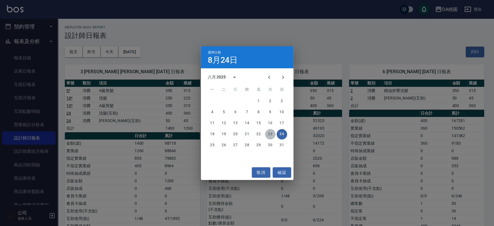
click at [270, 136] on button "23" at bounding box center [270, 134] width 10 height 10
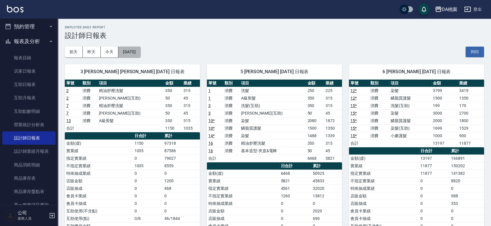
click at [140, 52] on button "[DATE]" at bounding box center [129, 52] width 22 height 11
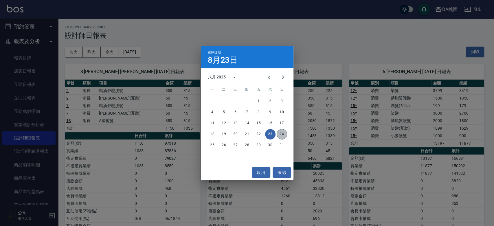
click at [283, 132] on button "24" at bounding box center [281, 134] width 10 height 10
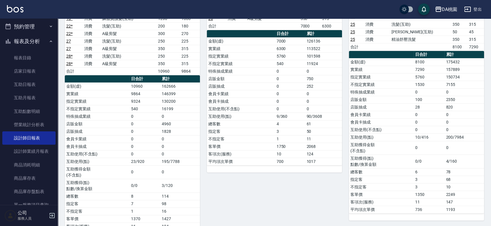
scroll to position [416, 0]
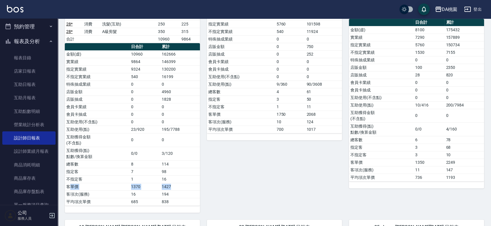
drag, startPoint x: 71, startPoint y: 183, endPoint x: 179, endPoint y: 186, distance: 108.5
click at [179, 186] on tr "客單價 1370 1427" at bounding box center [132, 187] width 135 height 8
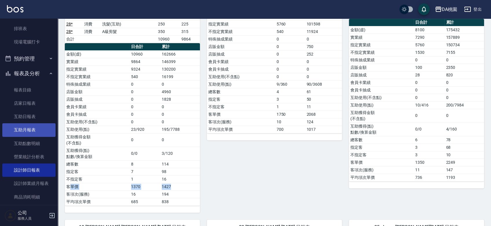
scroll to position [0, 0]
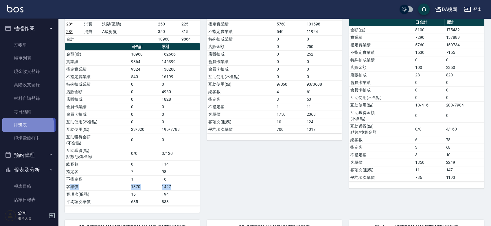
click at [27, 127] on link "排班表" at bounding box center [28, 124] width 53 height 13
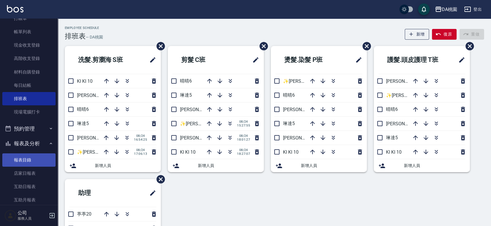
scroll to position [64, 0]
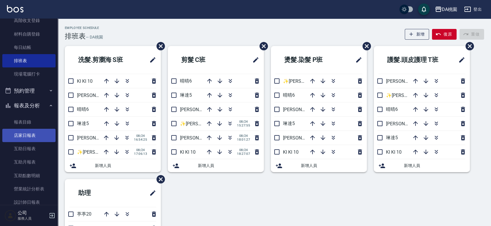
click at [22, 137] on link "店家日報表" at bounding box center [28, 135] width 53 height 13
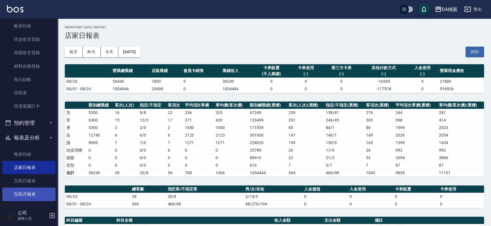
scroll to position [128, 0]
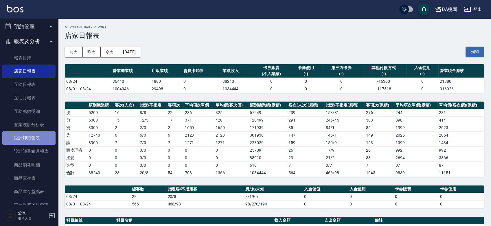
click at [30, 138] on link "設計師日報表" at bounding box center [28, 137] width 53 height 13
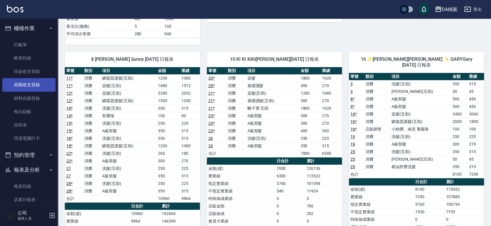
scroll to position [96, 0]
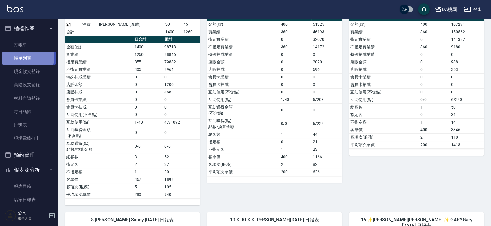
click at [26, 56] on link "帳單列表" at bounding box center [28, 57] width 53 height 13
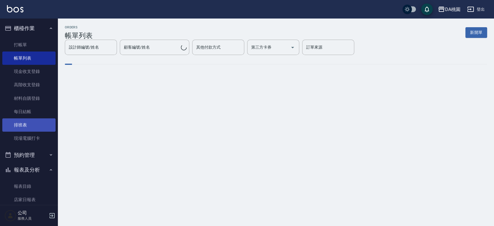
click at [25, 124] on link "排班表" at bounding box center [28, 124] width 53 height 13
